Goal: Navigation & Orientation: Find specific page/section

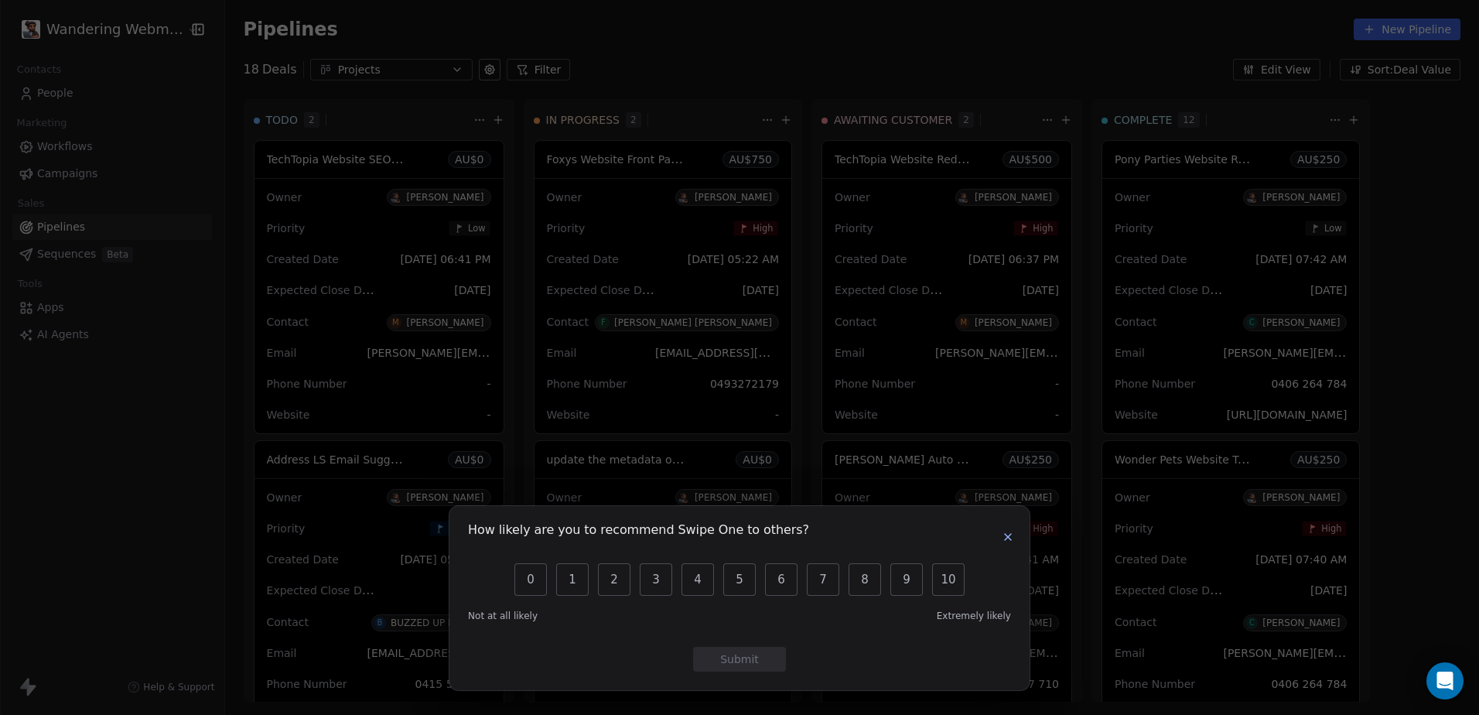
click at [1010, 537] on icon "button" at bounding box center [1007, 536] width 12 height 12
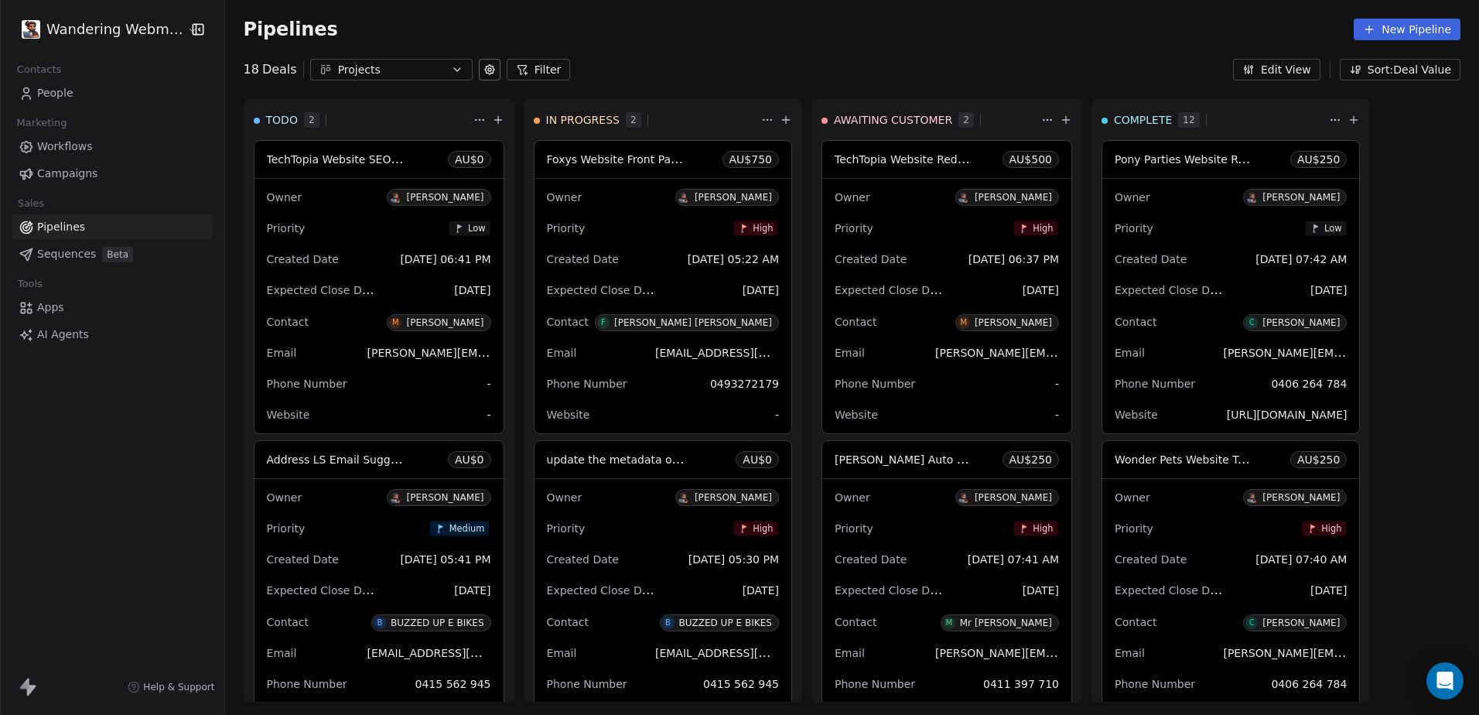
click at [53, 92] on span "People" at bounding box center [55, 93] width 36 height 16
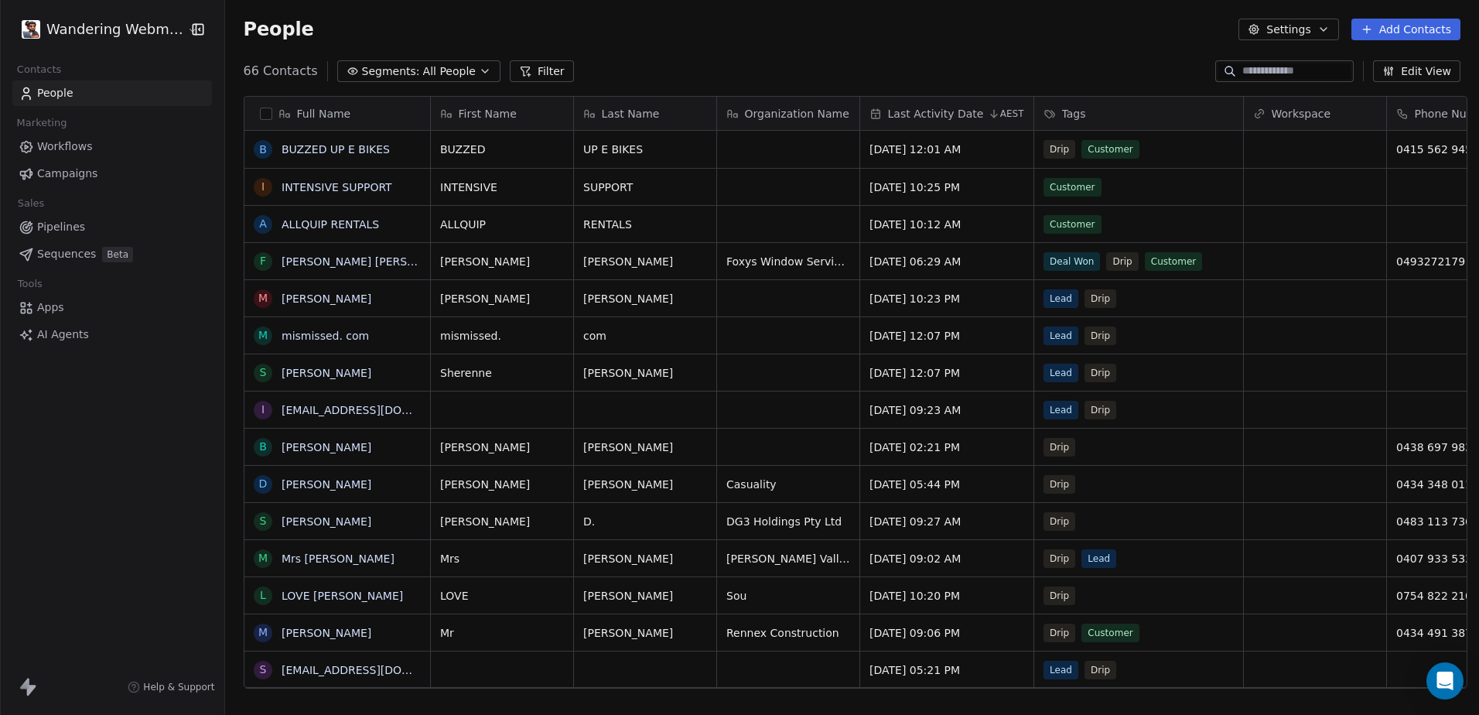
scroll to position [617, 1249]
click at [1445, 677] on icon "Open Intercom Messenger" at bounding box center [1444, 680] width 18 height 20
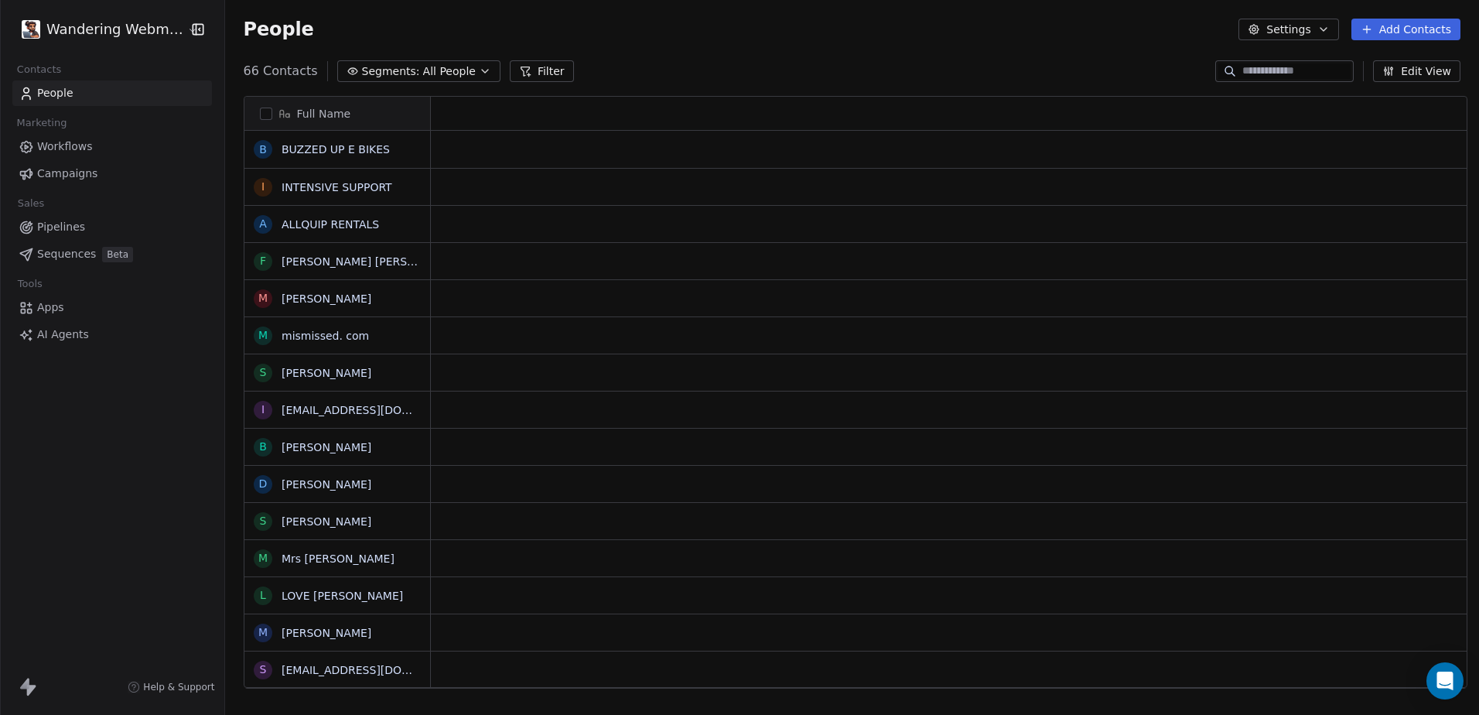
scroll to position [12, 12]
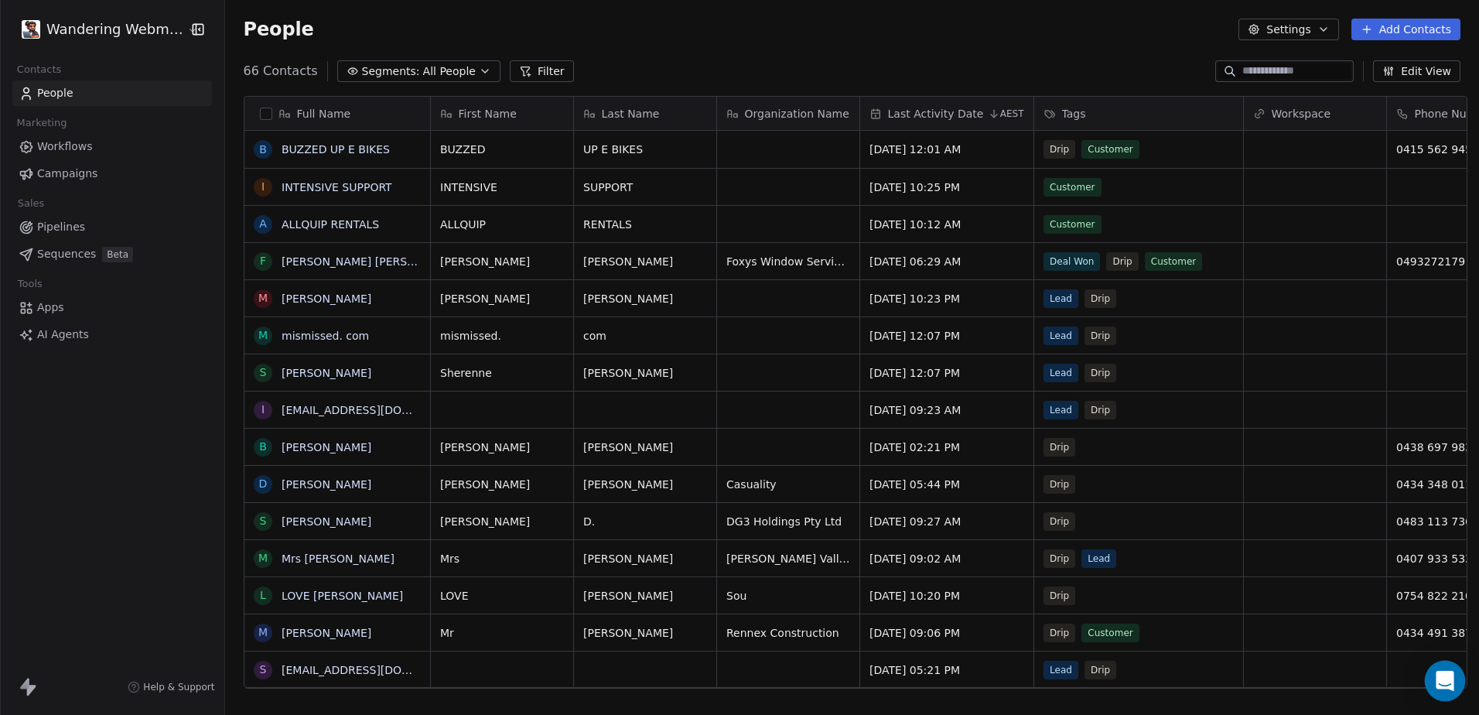
click at [1446, 678] on icon "Open Intercom Messenger" at bounding box center [1444, 680] width 18 height 20
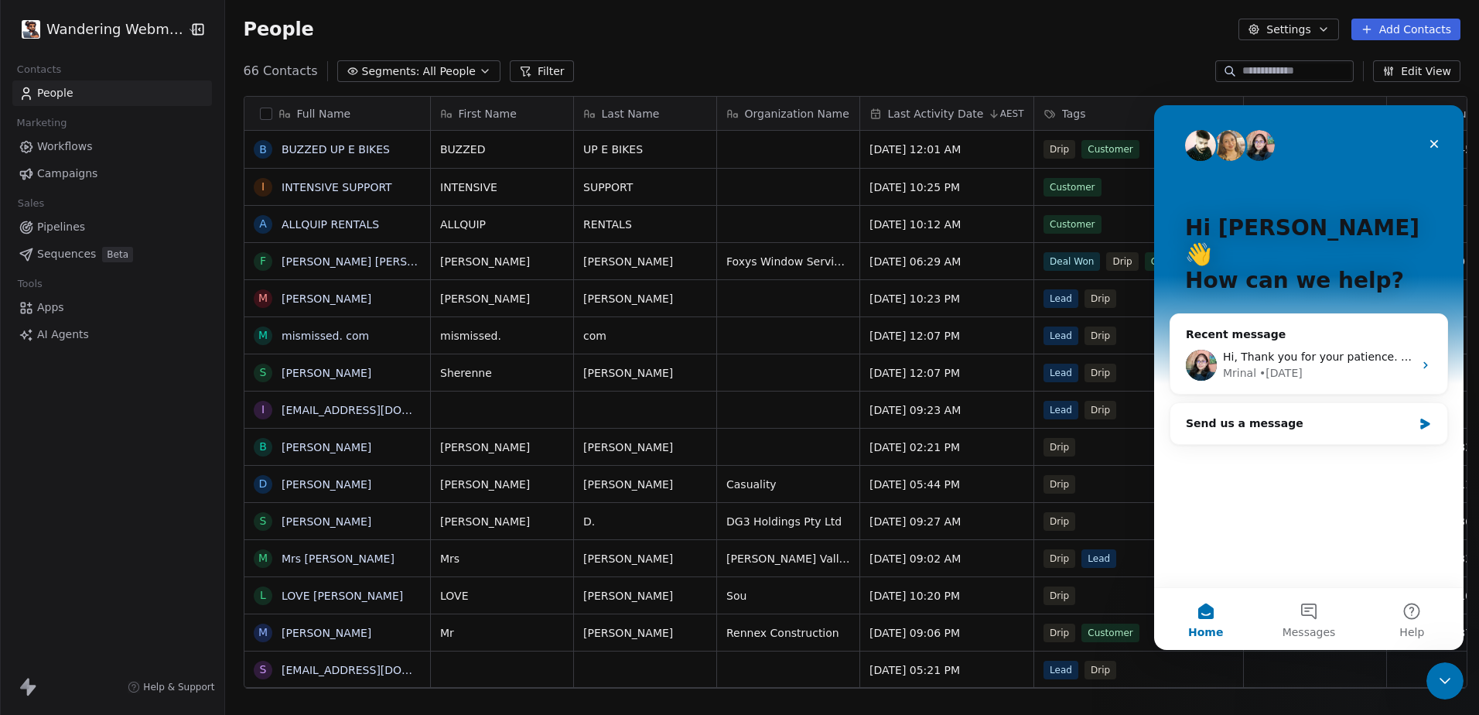
scroll to position [0, 0]
